Goal: Navigation & Orientation: Find specific page/section

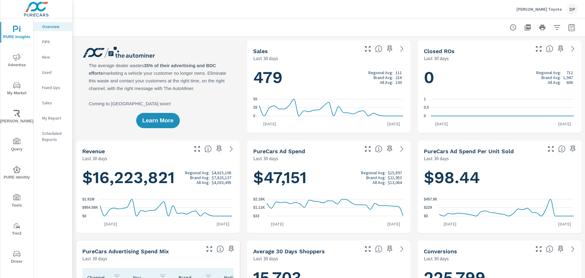
scroll to position [0, 0]
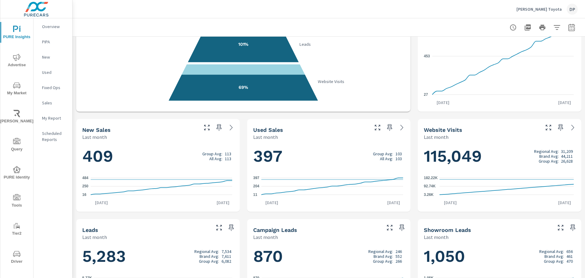
scroll to position [122, 0]
